Goal: Navigation & Orientation: Find specific page/section

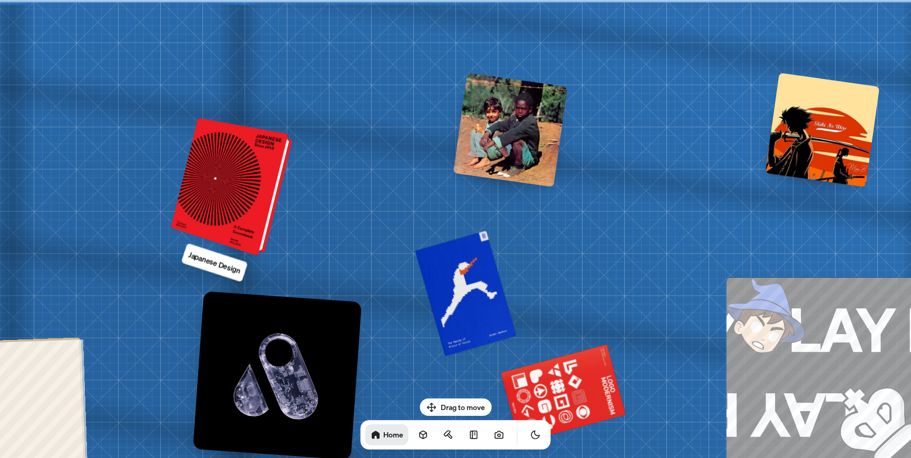
click at [235, 186] on div at bounding box center [233, 187] width 113 height 133
click at [248, 180] on div at bounding box center [233, 187] width 113 height 133
click at [217, 194] on div at bounding box center [233, 187] width 113 height 133
click at [218, 194] on div at bounding box center [233, 187] width 113 height 133
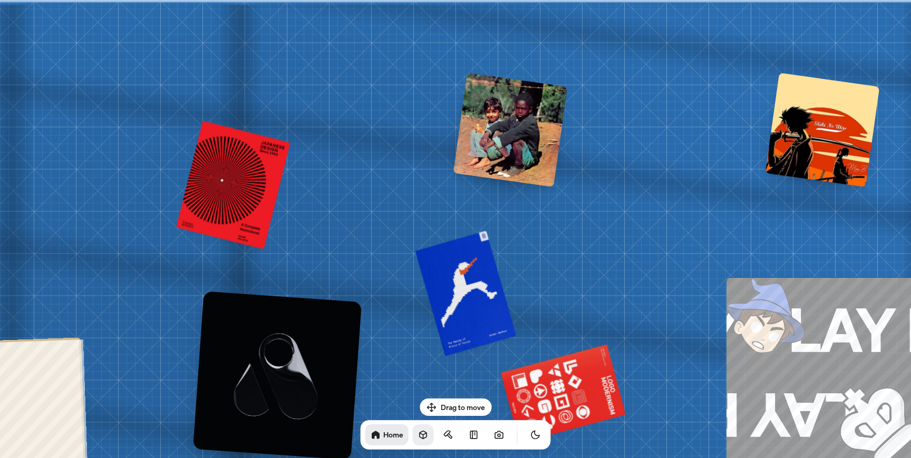
click at [418, 439] on icon at bounding box center [423, 435] width 11 height 11
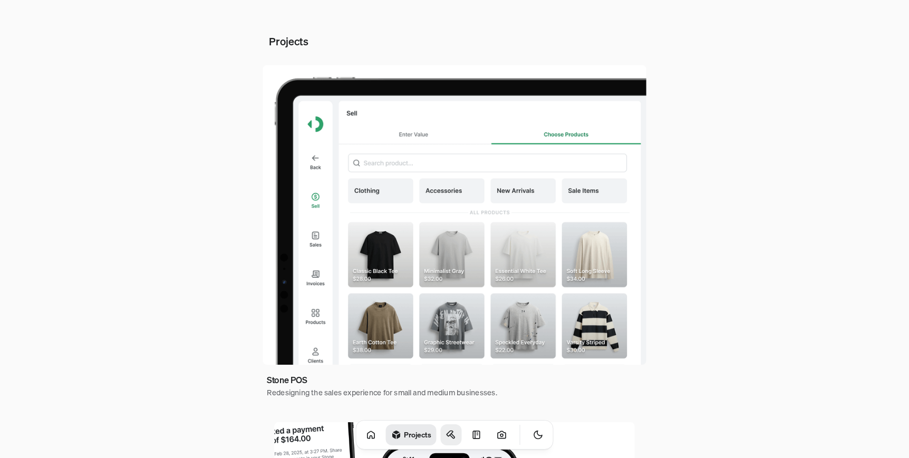
click at [446, 433] on icon at bounding box center [451, 435] width 11 height 11
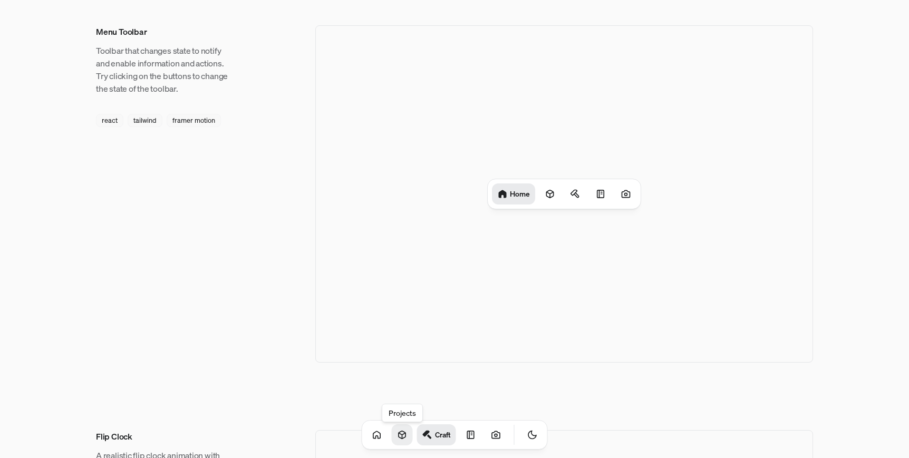
click at [399, 431] on icon at bounding box center [402, 435] width 7 height 8
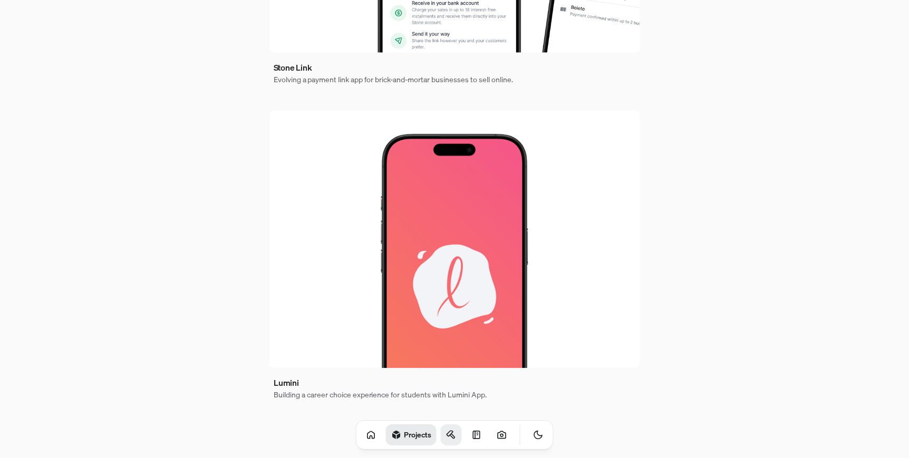
scroll to position [629, 0]
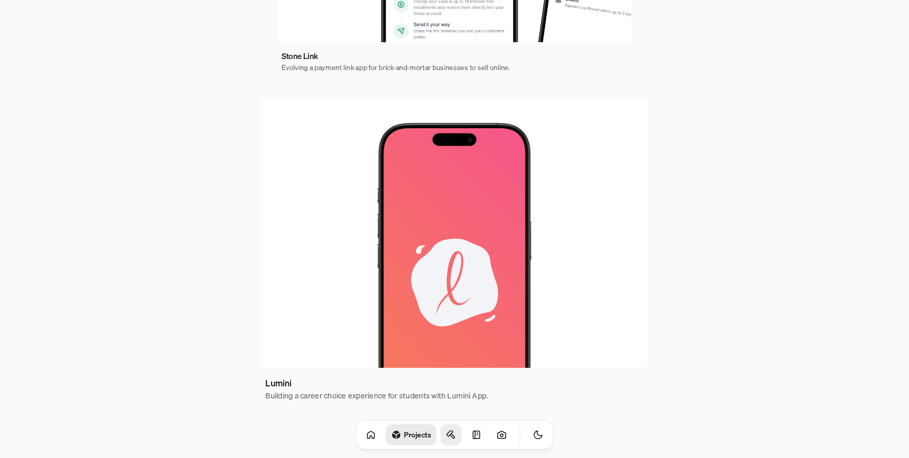
click at [446, 431] on icon at bounding box center [451, 435] width 11 height 11
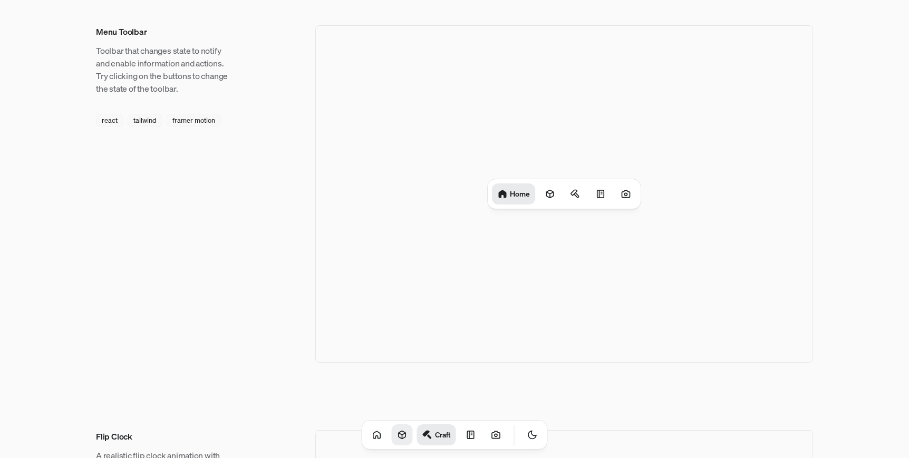
click at [525, 196] on h1 "Home" at bounding box center [520, 194] width 20 height 10
click at [623, 194] on icon at bounding box center [626, 194] width 11 height 11
click at [574, 194] on icon at bounding box center [577, 194] width 11 height 11
click at [559, 198] on icon at bounding box center [553, 194] width 11 height 11
click at [537, 198] on div at bounding box center [529, 194] width 21 height 21
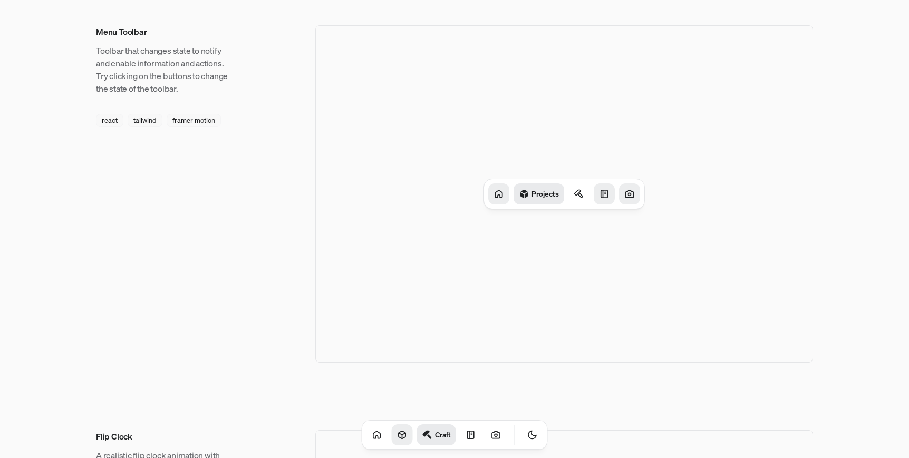
click at [497, 196] on icon at bounding box center [498, 193] width 7 height 7
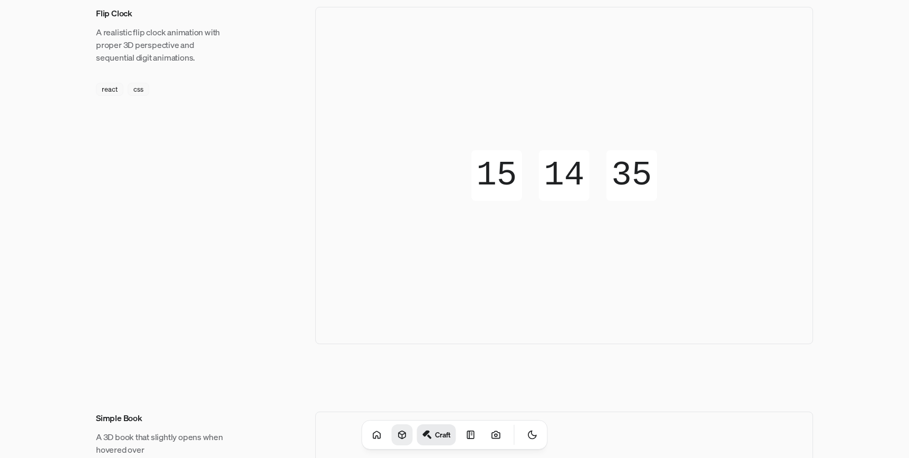
scroll to position [427, 0]
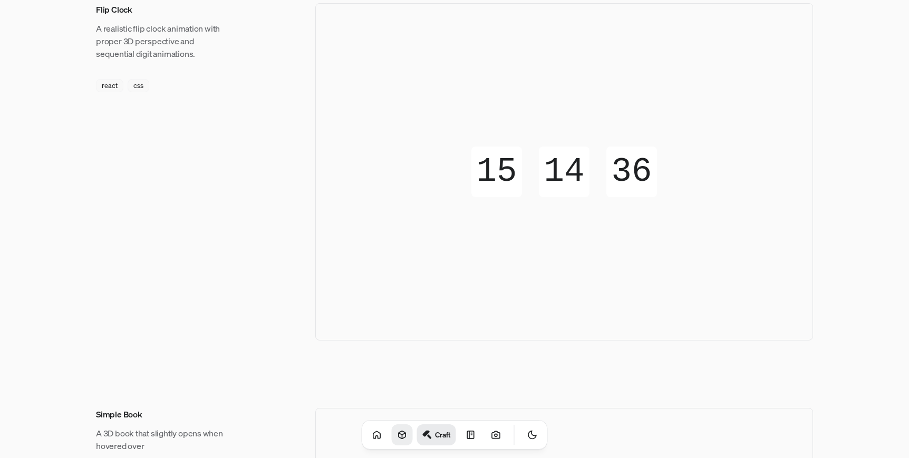
click at [512, 189] on div "15" at bounding box center [497, 172] width 51 height 51
click at [603, 183] on div "15 15 15 15 14 14 14 14 35 36 36 35" at bounding box center [565, 172] width 186 height 51
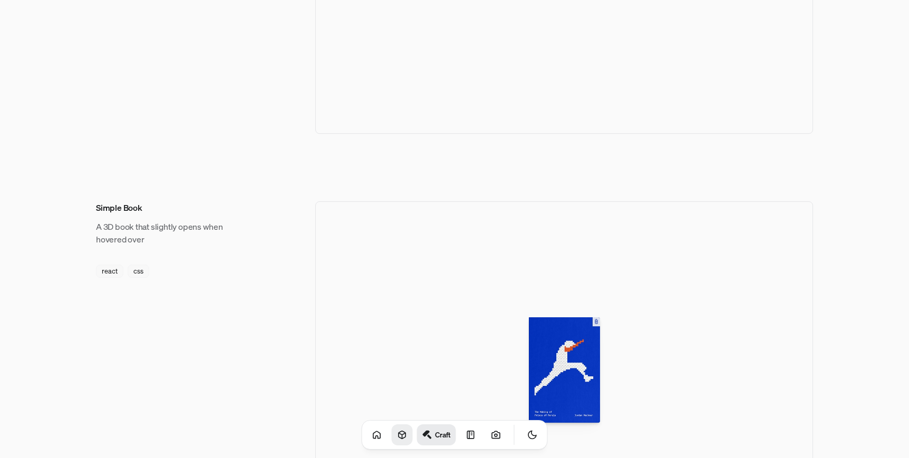
scroll to position [667, 0]
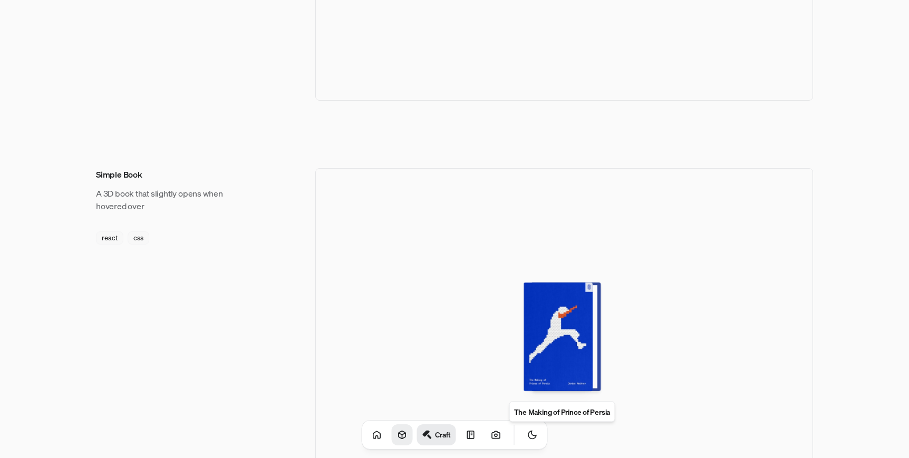
click at [593, 324] on div at bounding box center [594, 336] width 5 height 103
click at [539, 314] on div at bounding box center [562, 337] width 69 height 109
click at [595, 285] on div at bounding box center [562, 337] width 69 height 109
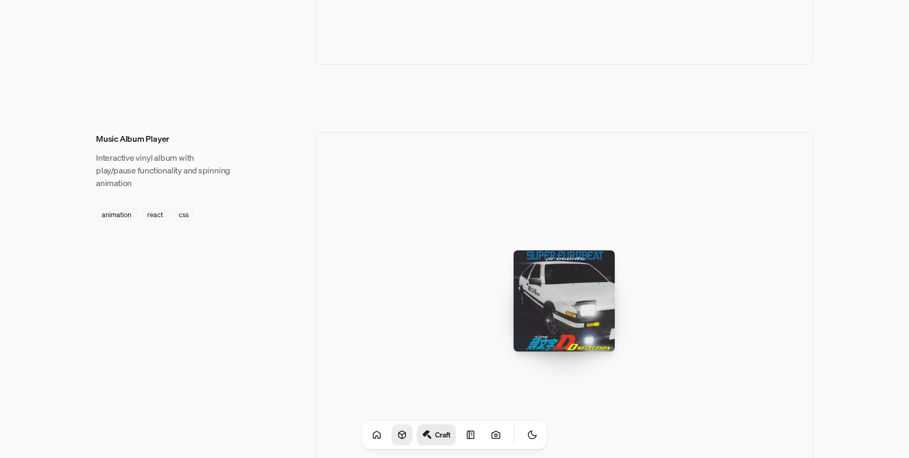
scroll to position [1609, 0]
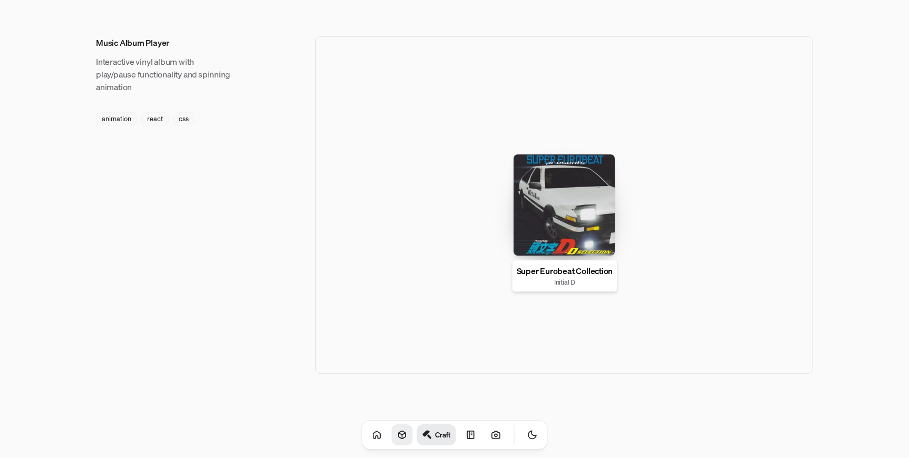
click at [577, 276] on p "Super Eurobeat Collection" at bounding box center [565, 271] width 97 height 13
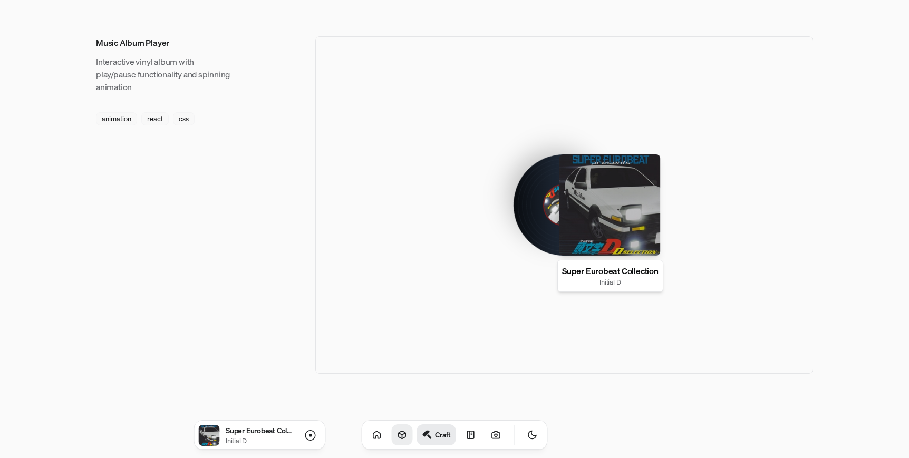
click at [585, 275] on p "Super Eurobeat Collection" at bounding box center [610, 271] width 97 height 13
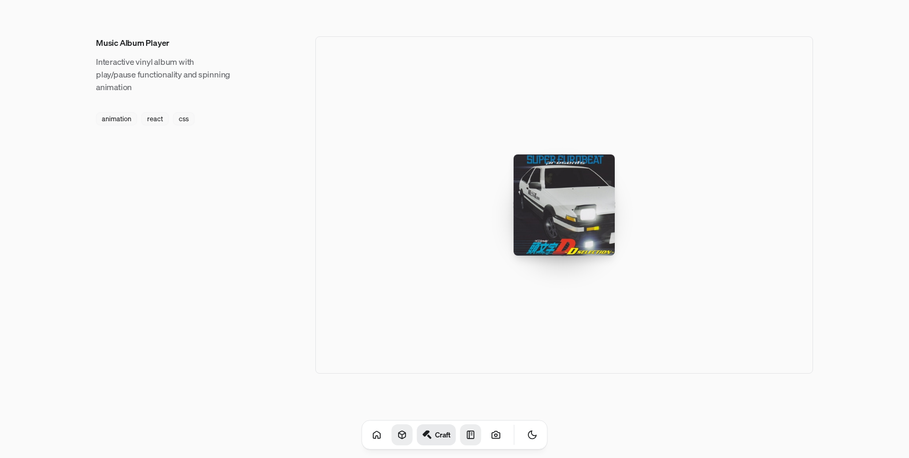
click at [467, 434] on icon at bounding box center [470, 434] width 7 height 7
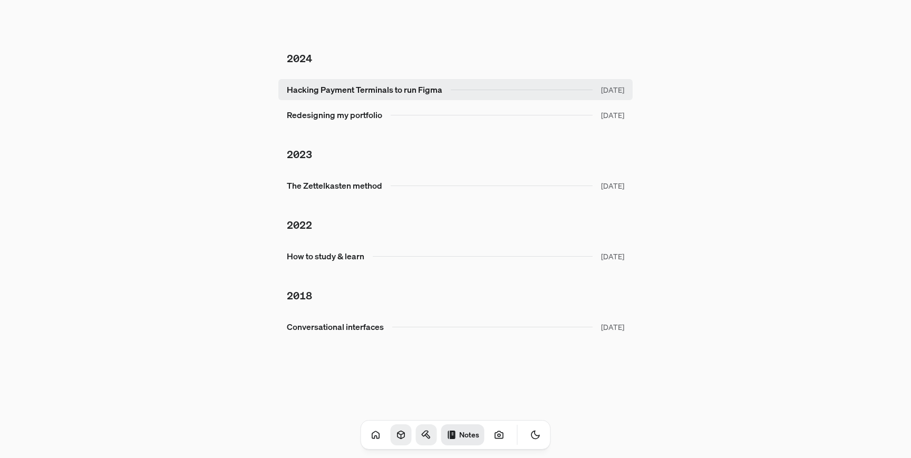
click at [533, 93] on link "Hacking Payment Terminals to run Figma [DATE]" at bounding box center [455, 89] width 354 height 21
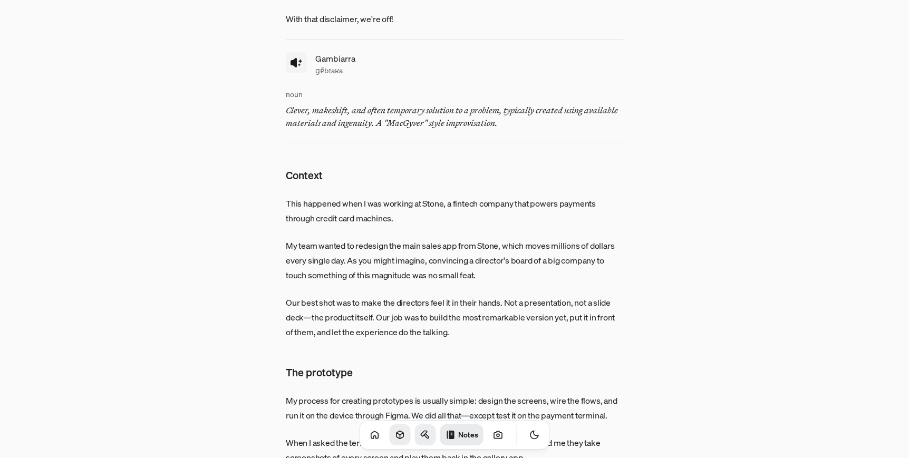
scroll to position [167, 0]
click at [497, 435] on icon at bounding box center [498, 435] width 3 height 3
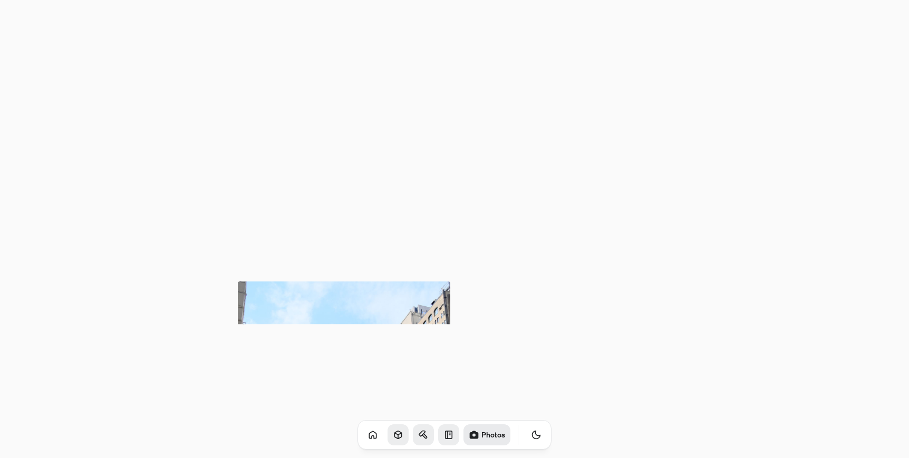
scroll to position [542, 0]
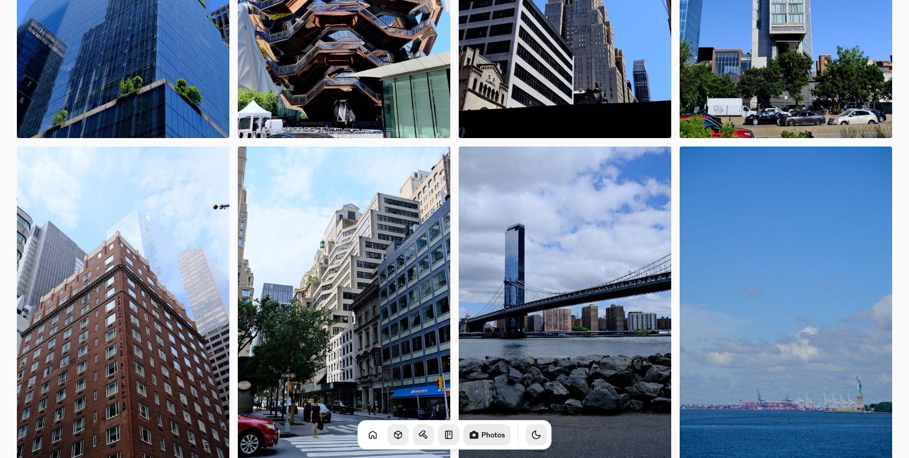
click at [531, 429] on button "Toggle Theme" at bounding box center [536, 435] width 21 height 21
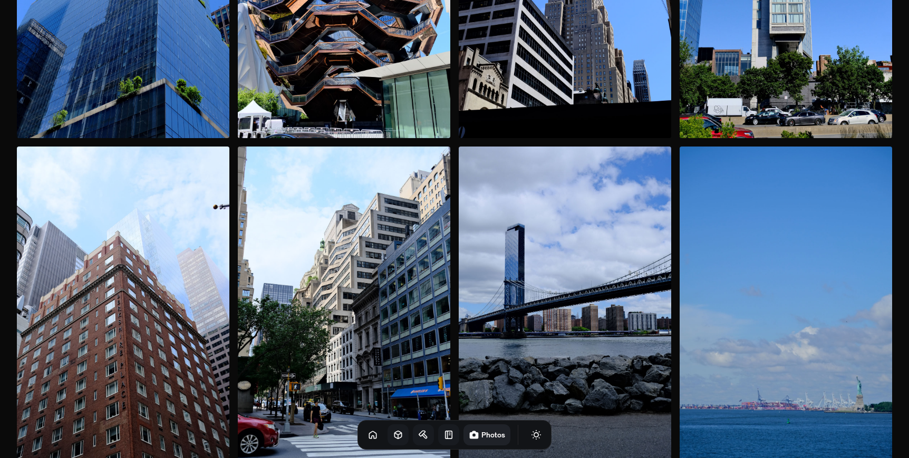
click at [0, 0] on button "Toggle Audio" at bounding box center [0, 0] width 0 height 0
click at [569, 398] on img at bounding box center [565, 306] width 213 height 319
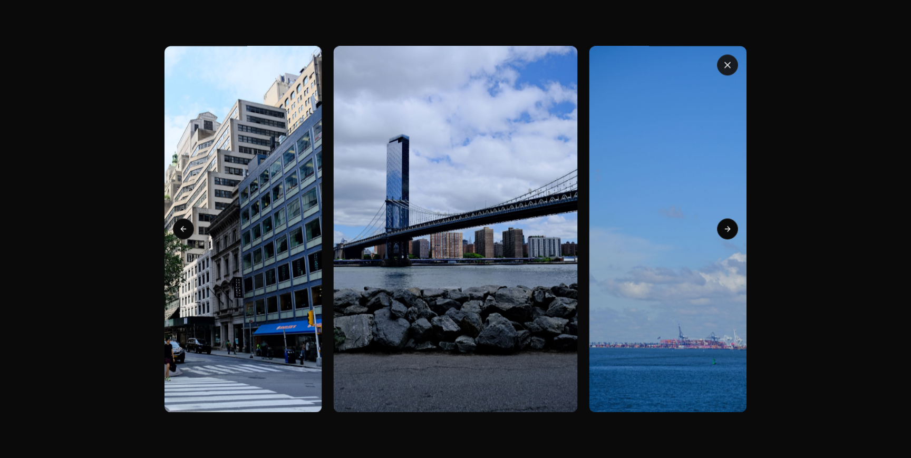
click at [731, 61] on icon "button" at bounding box center [728, 65] width 11 height 11
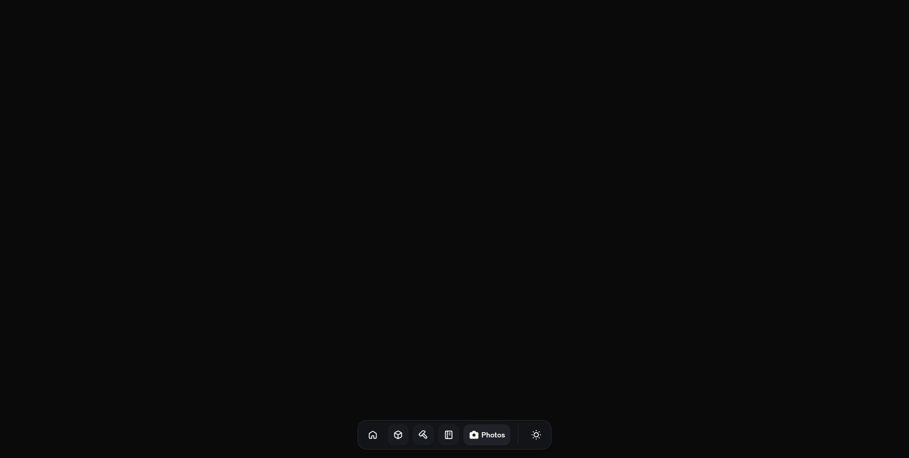
scroll to position [9447, 0]
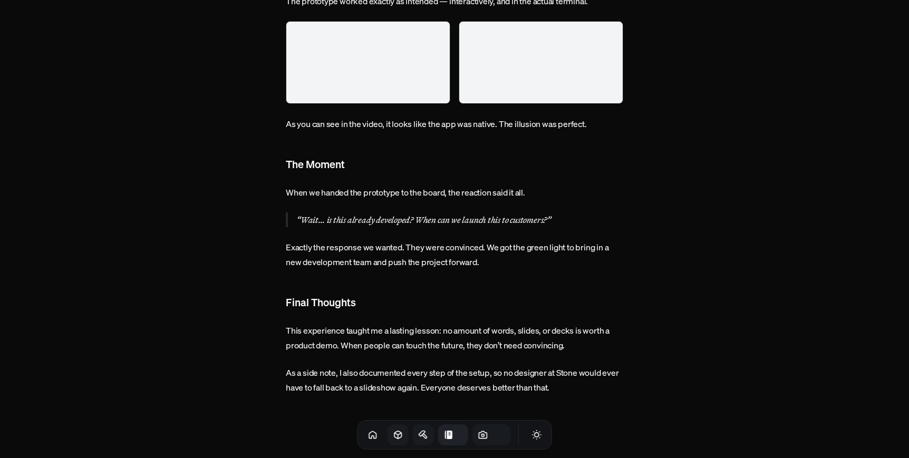
scroll to position [167, 0]
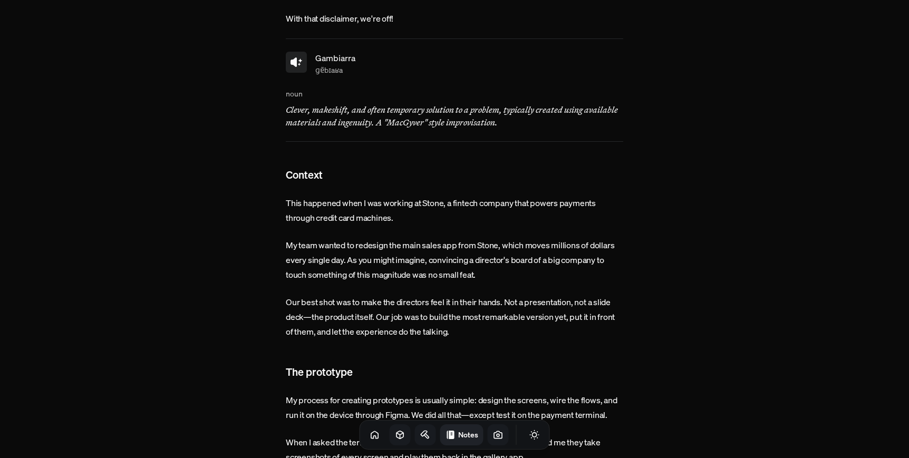
click at [297, 61] on icon at bounding box center [296, 62] width 13 height 13
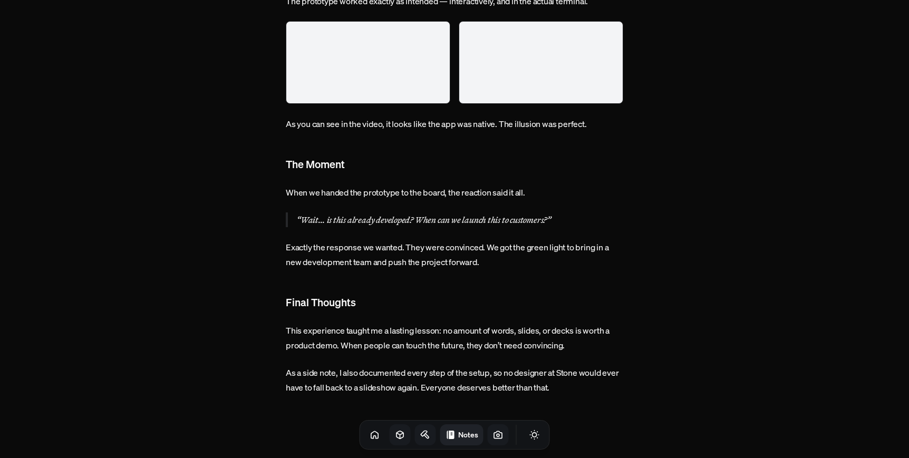
scroll to position [3063, 0]
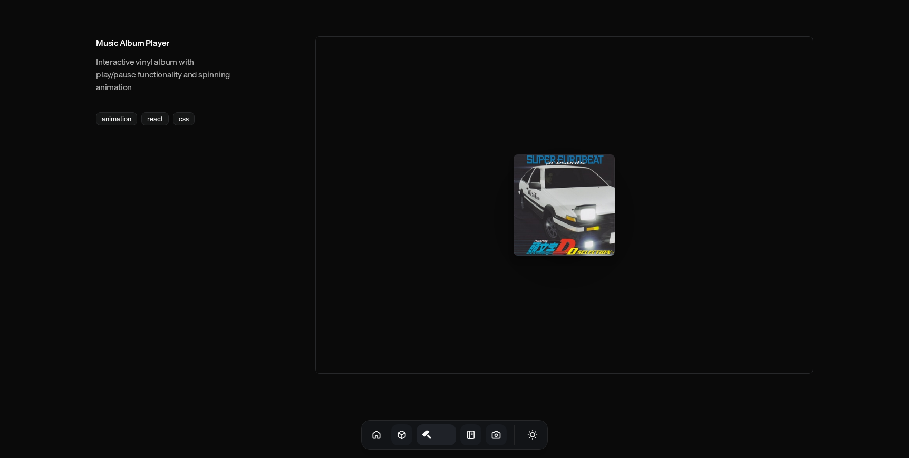
scroll to position [629, 0]
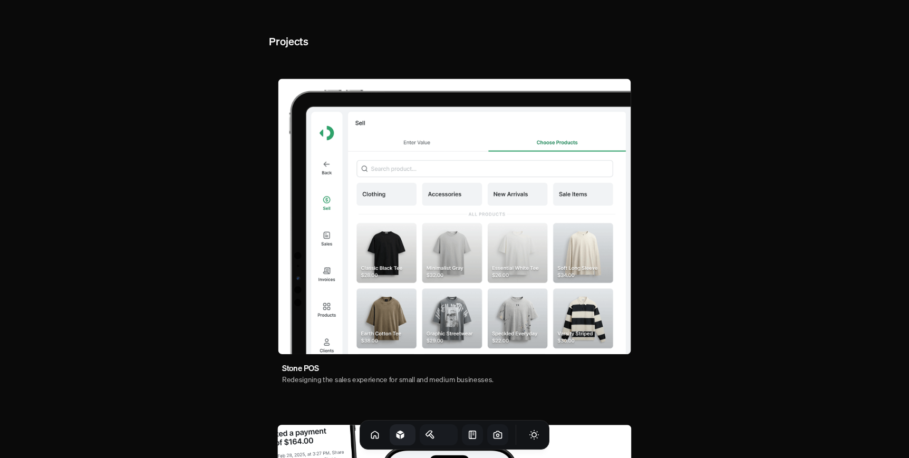
scroll to position [629, 0]
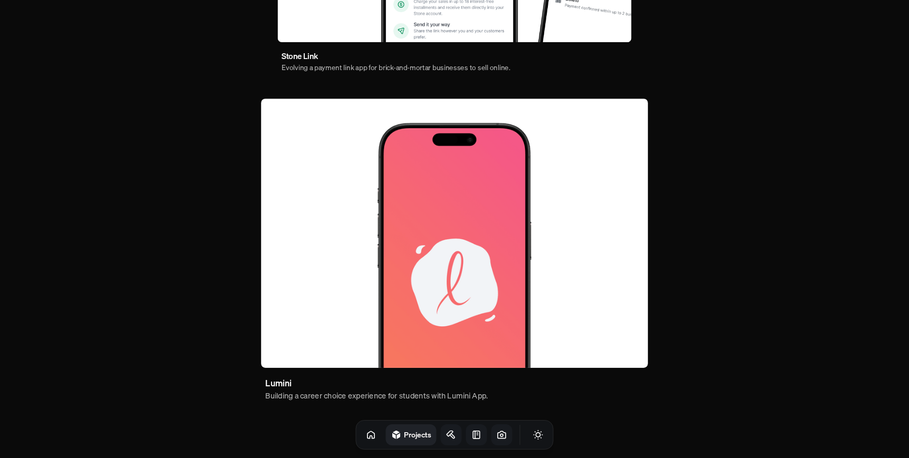
click at [530, 428] on button "Toggle Theme" at bounding box center [538, 435] width 21 height 21
